Goal: Transaction & Acquisition: Purchase product/service

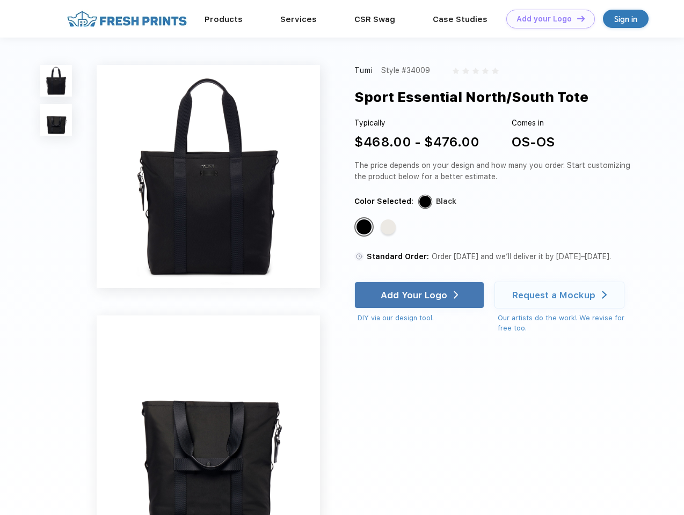
click at [546, 19] on link "Add your Logo Design Tool" at bounding box center [550, 19] width 89 height 19
click at [0, 0] on div "Design Tool" at bounding box center [0, 0] width 0 height 0
click at [576, 18] on link "Add your Logo Design Tool" at bounding box center [550, 19] width 89 height 19
click at [56, 80] on img at bounding box center [56, 81] width 32 height 32
click at [56, 120] on img at bounding box center [56, 120] width 32 height 32
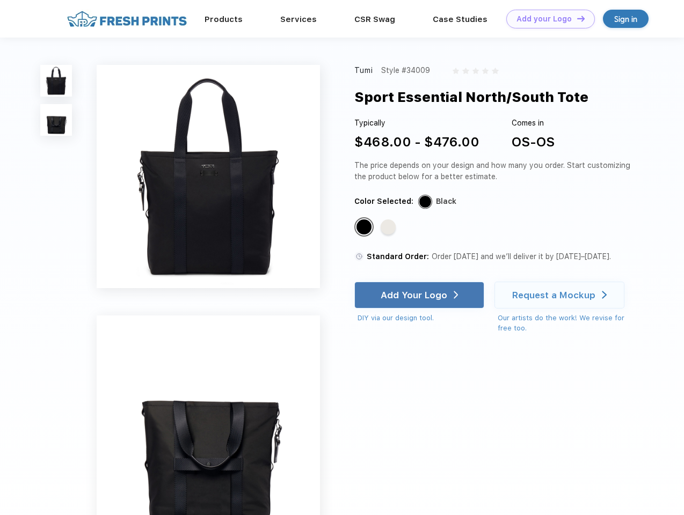
click at [365, 227] on div "Standard Color" at bounding box center [363, 226] width 15 height 15
click at [389, 227] on div "Standard Color" at bounding box center [387, 226] width 15 height 15
click at [420, 295] on div "Add Your Logo" at bounding box center [413, 295] width 67 height 11
click at [561, 295] on div "Request a Mockup" at bounding box center [553, 295] width 83 height 11
